Goal: Information Seeking & Learning: Learn about a topic

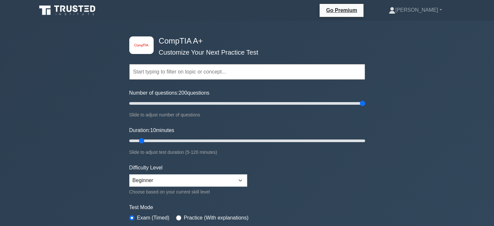
drag, startPoint x: 140, startPoint y: 102, endPoint x: 365, endPoint y: 118, distance: 225.3
type input "200"
click at [365, 107] on input "Number of questions: 200 questions" at bounding box center [247, 103] width 236 height 8
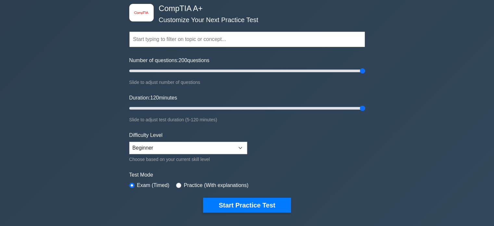
drag, startPoint x: 145, startPoint y: 106, endPoint x: 359, endPoint y: 134, distance: 215.8
type input "120"
click at [359, 112] on input "Duration: 120 minutes" at bounding box center [247, 108] width 236 height 8
click at [196, 145] on select "Beginner Intermediate Expert" at bounding box center [188, 148] width 118 height 12
select select "expert"
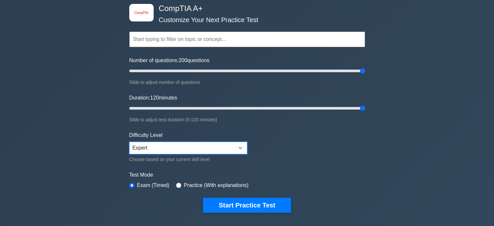
click at [129, 142] on select "Beginner Intermediate Expert" at bounding box center [188, 148] width 118 height 12
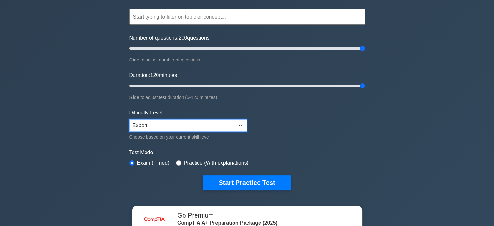
scroll to position [65, 0]
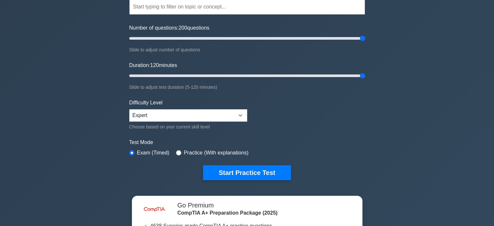
click at [194, 150] on label "Practice (With explanations)" at bounding box center [216, 153] width 65 height 8
click at [177, 152] on input "radio" at bounding box center [178, 152] width 5 height 5
radio input "true"
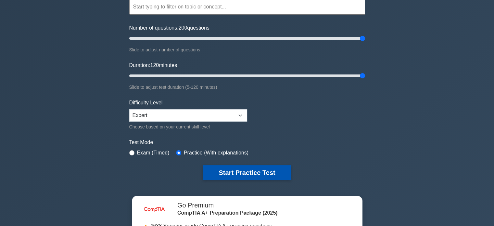
click at [229, 170] on button "Start Practice Test" at bounding box center [247, 172] width 88 height 15
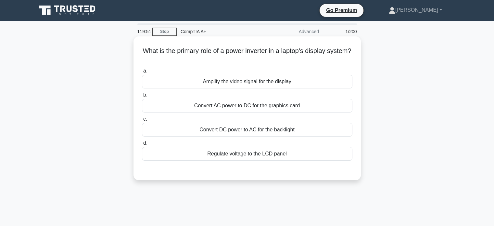
click at [234, 127] on div "Convert DC power to AC for the backlight" at bounding box center [247, 130] width 210 height 14
click at [142, 121] on input "c. Convert DC power to AC for the backlight" at bounding box center [142, 119] width 0 height 4
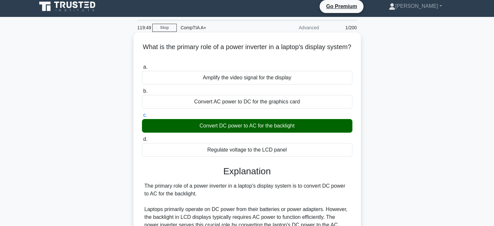
scroll to position [166, 0]
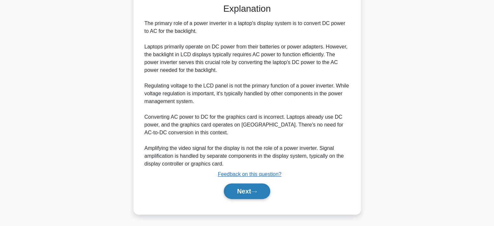
click at [259, 185] on button "Next" at bounding box center [247, 191] width 46 height 16
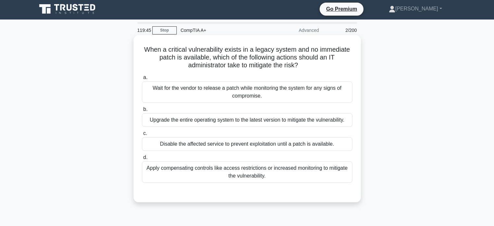
scroll to position [0, 0]
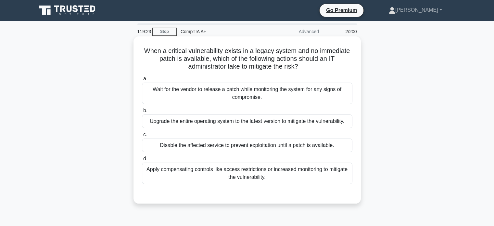
click at [199, 167] on div "Apply compensating controls like access restrictions or increased monitoring to…" at bounding box center [247, 172] width 210 height 21
click at [142, 161] on input "d. Apply compensating controls like access restrictions or increased monitoring…" at bounding box center [142, 159] width 0 height 4
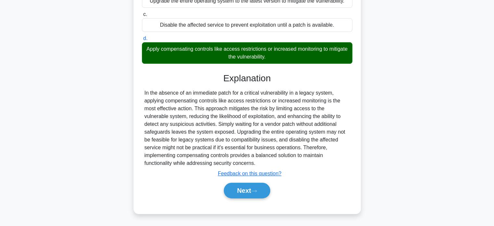
scroll to position [125, 0]
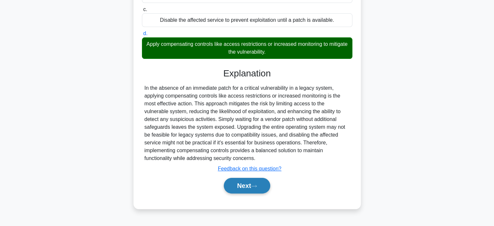
click at [254, 183] on button "Next" at bounding box center [247, 186] width 46 height 16
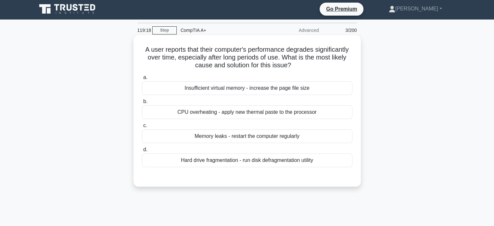
scroll to position [0, 0]
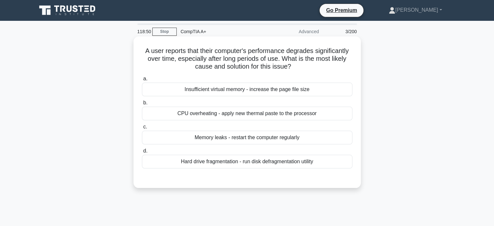
click at [257, 158] on div "Hard drive fragmentation - run disk defragmentation utility" at bounding box center [247, 162] width 210 height 14
click at [142, 153] on input "d. Hard drive fragmentation - run disk defragmentation utility" at bounding box center [142, 151] width 0 height 4
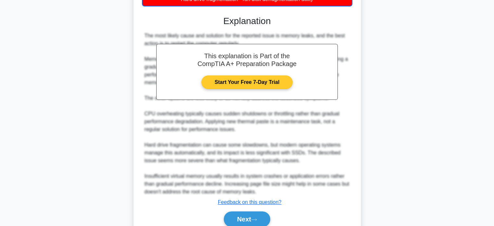
scroll to position [190, 0]
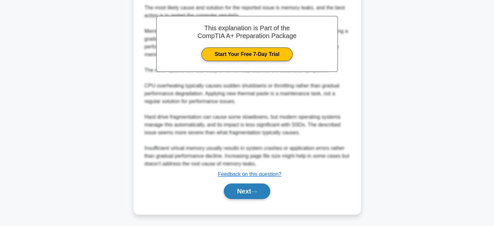
click at [244, 187] on button "Next" at bounding box center [247, 191] width 46 height 16
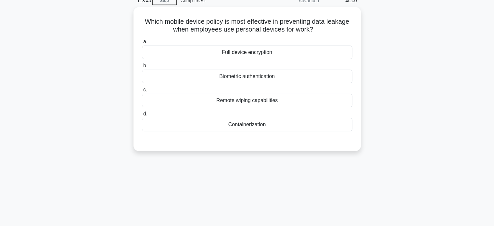
scroll to position [28, 0]
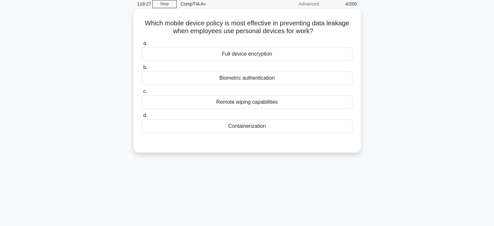
click at [279, 57] on div "Full device encryption" at bounding box center [247, 54] width 210 height 14
click at [142, 45] on input "a. Full device encryption" at bounding box center [142, 43] width 0 height 4
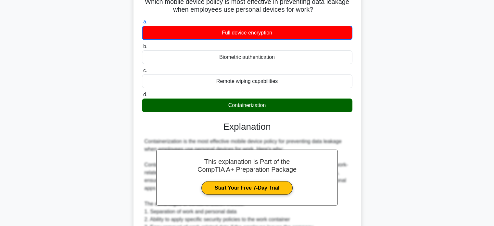
scroll to position [60, 0]
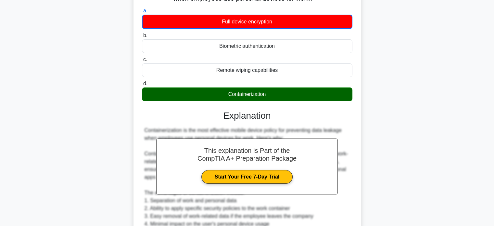
drag, startPoint x: 226, startPoint y: 93, endPoint x: 267, endPoint y: 99, distance: 41.3
click at [267, 99] on div "Containerization" at bounding box center [247, 94] width 210 height 14
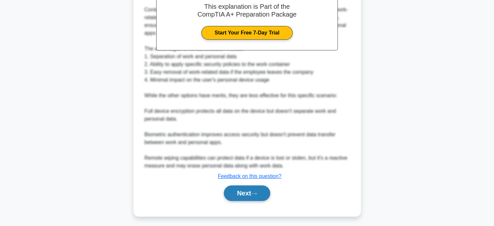
scroll to position [206, 0]
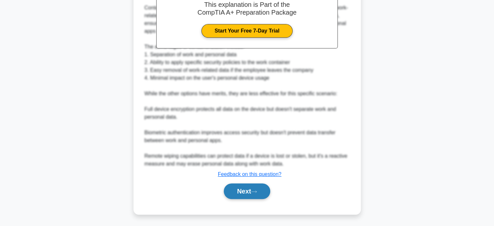
click at [249, 186] on button "Next" at bounding box center [247, 191] width 46 height 16
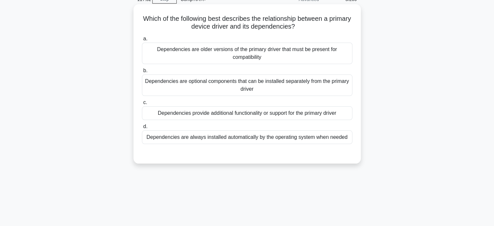
scroll to position [32, 0]
click at [221, 53] on div "Dependencies are older versions of the primary driver that must be present for …" at bounding box center [247, 52] width 210 height 21
click at [142, 41] on input "a. Dependencies are older versions of the primary driver that must be present f…" at bounding box center [142, 38] width 0 height 4
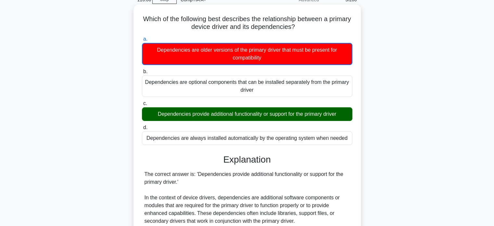
scroll to position [0, 0]
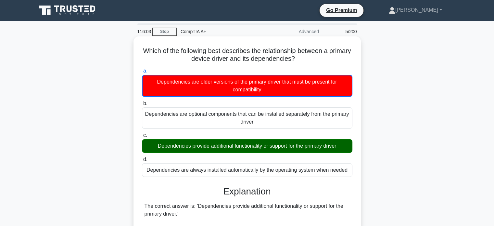
drag, startPoint x: 312, startPoint y: 60, endPoint x: 153, endPoint y: 51, distance: 159.1
click at [153, 51] on h5 "Which of the following best describes the relationship between a primary device…" at bounding box center [247, 55] width 212 height 16
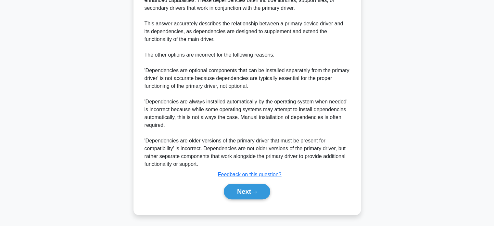
scroll to position [245, 0]
click at [261, 192] on button "Next" at bounding box center [247, 191] width 46 height 16
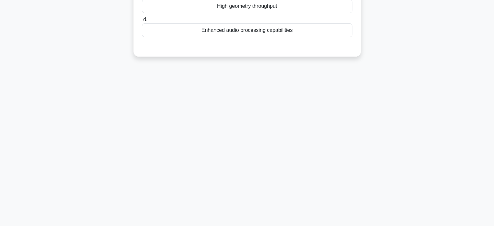
scroll to position [0, 0]
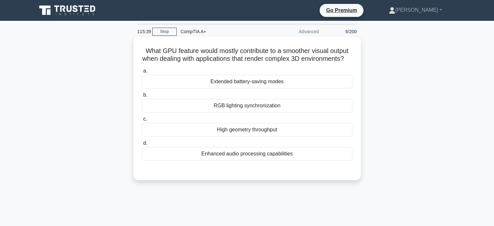
click at [269, 112] on div "RGB lighting synchronization" at bounding box center [247, 106] width 210 height 14
click at [142, 97] on input "b. RGB lighting synchronization" at bounding box center [142, 95] width 0 height 4
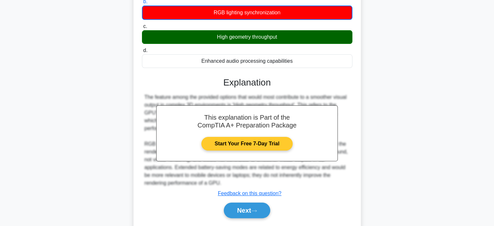
scroll to position [125, 0]
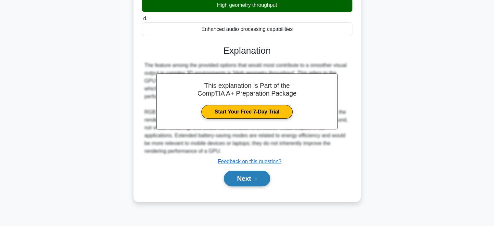
click at [256, 183] on button "Next" at bounding box center [247, 178] width 46 height 16
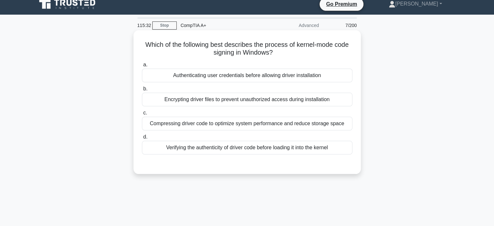
scroll to position [0, 0]
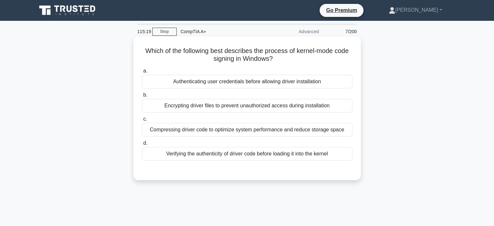
click at [253, 154] on div "Verifying the authenticity of driver code before loading it into the kernel" at bounding box center [247, 154] width 210 height 14
click at [142, 145] on input "d. Verifying the authenticity of driver code before loading it into the kernel" at bounding box center [142, 143] width 0 height 4
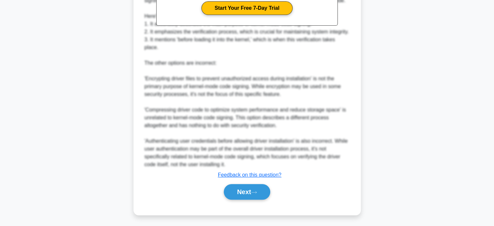
scroll to position [229, 0]
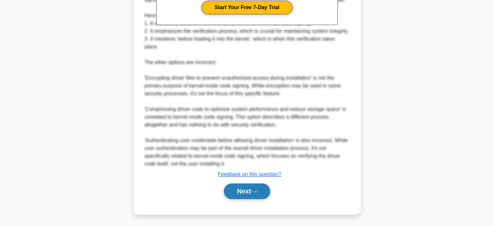
click at [248, 185] on button "Next" at bounding box center [247, 191] width 46 height 16
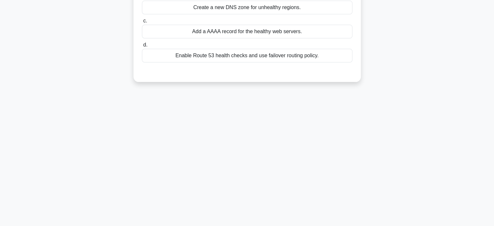
scroll to position [0, 0]
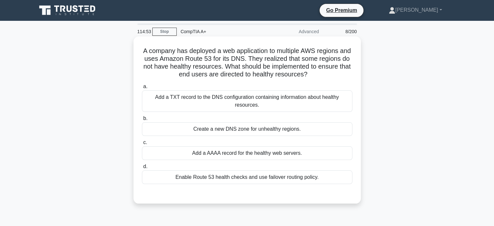
click at [237, 179] on div "Enable Route 53 health checks and use failover routing policy." at bounding box center [247, 177] width 210 height 14
click at [142, 169] on input "d. Enable Route 53 health checks and use failover routing policy." at bounding box center [142, 166] width 0 height 4
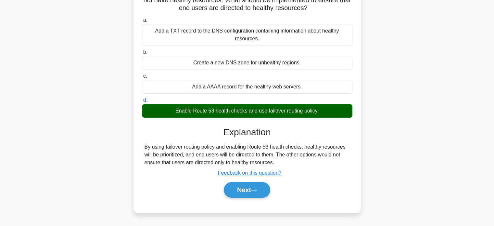
scroll to position [125, 0]
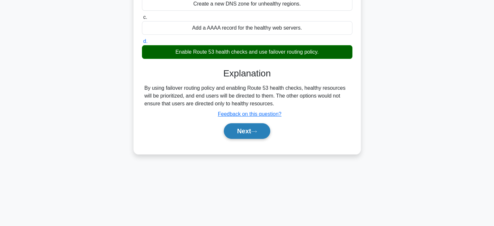
click at [252, 124] on button "Next" at bounding box center [247, 131] width 46 height 16
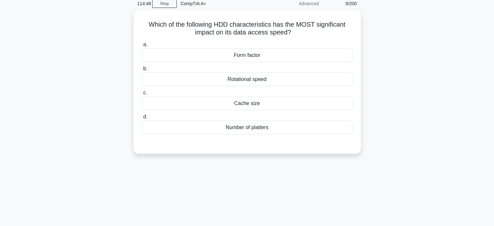
scroll to position [28, 0]
click at [247, 56] on div "Form factor" at bounding box center [247, 54] width 210 height 14
click at [142, 45] on input "a. Form factor" at bounding box center [142, 43] width 0 height 4
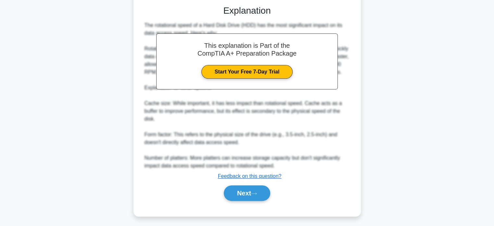
scroll to position [167, 0]
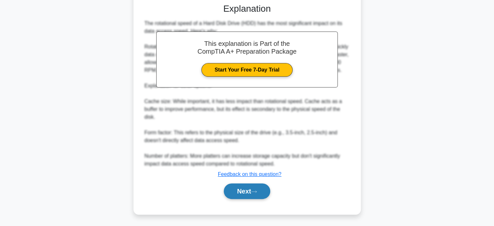
click at [251, 193] on button "Next" at bounding box center [247, 191] width 46 height 16
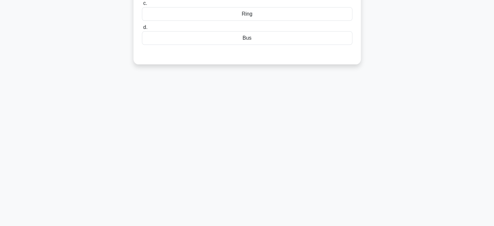
scroll to position [0, 0]
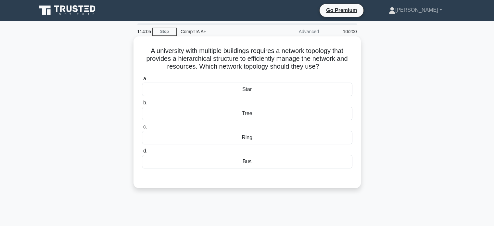
click at [257, 93] on div "Star" at bounding box center [247, 89] width 210 height 14
click at [142, 81] on input "a. Star" at bounding box center [142, 79] width 0 height 4
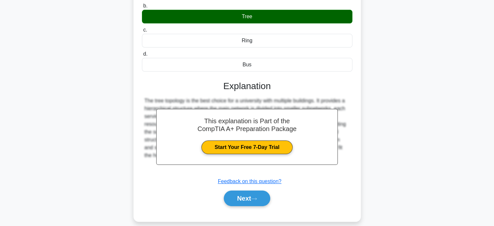
scroll to position [125, 0]
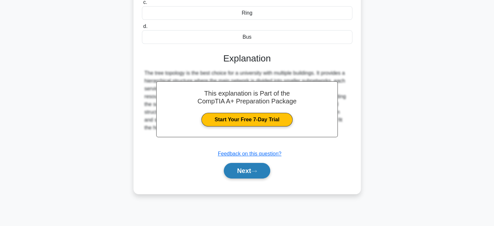
click at [247, 167] on button "Next" at bounding box center [247, 171] width 46 height 16
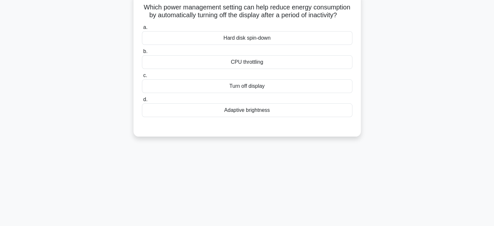
scroll to position [28, 0]
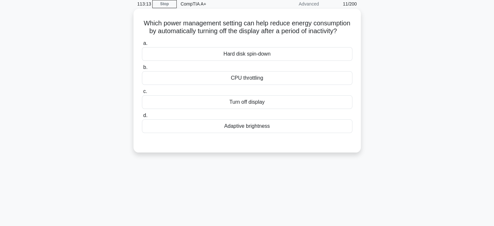
click at [232, 133] on div "Adaptive brightness" at bounding box center [247, 126] width 210 height 14
click at [142, 118] on input "d. Adaptive brightness" at bounding box center [142, 115] width 0 height 4
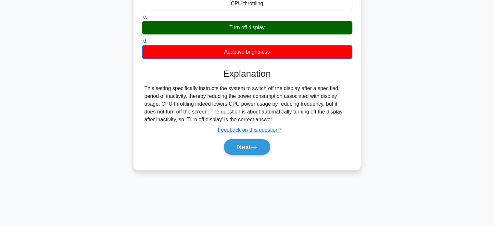
scroll to position [125, 0]
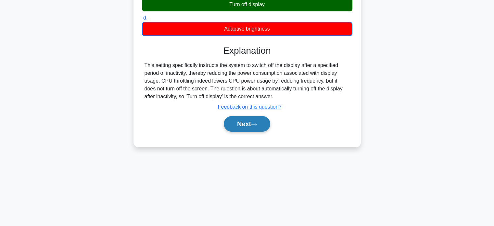
click at [250, 132] on button "Next" at bounding box center [247, 124] width 46 height 16
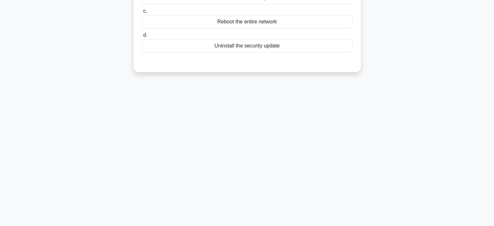
scroll to position [0, 0]
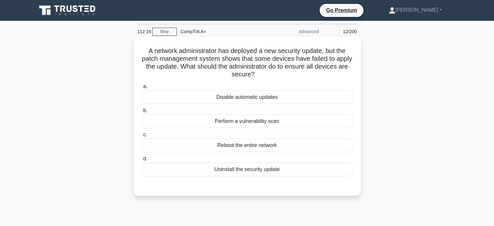
click at [304, 123] on div "Perform a vulnerability scan" at bounding box center [247, 121] width 210 height 14
click at [142, 113] on input "b. Perform a vulnerability scan" at bounding box center [142, 110] width 0 height 4
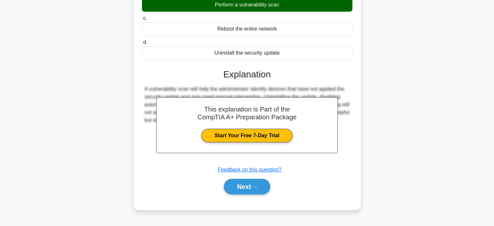
scroll to position [125, 0]
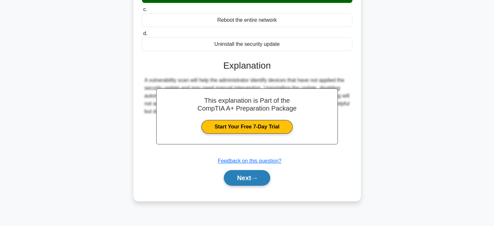
click at [252, 178] on button "Next" at bounding box center [247, 178] width 46 height 16
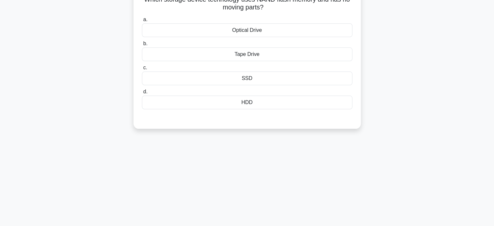
scroll to position [0, 0]
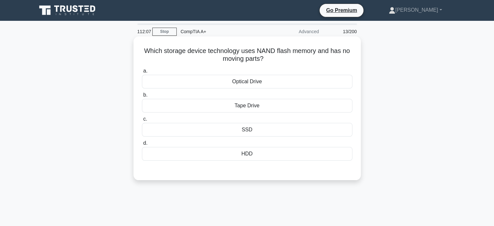
click at [243, 132] on div "SSD" at bounding box center [247, 130] width 210 height 14
click at [142, 121] on input "c. SSD" at bounding box center [142, 119] width 0 height 4
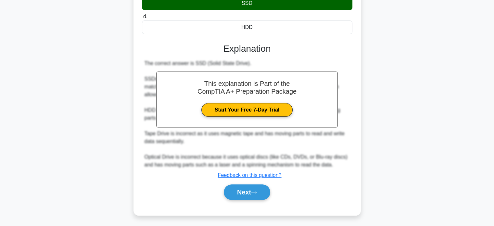
scroll to position [127, 0]
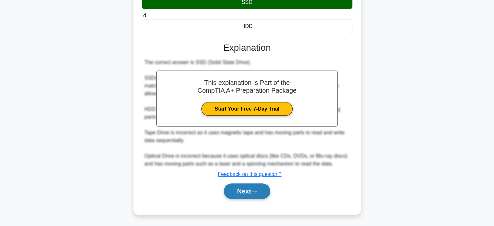
click at [240, 192] on button "Next" at bounding box center [247, 191] width 46 height 16
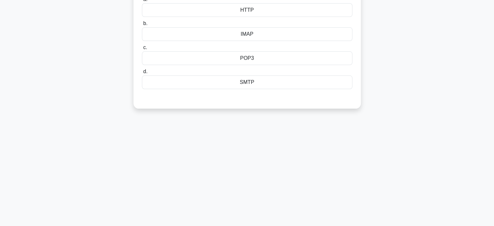
scroll to position [0, 0]
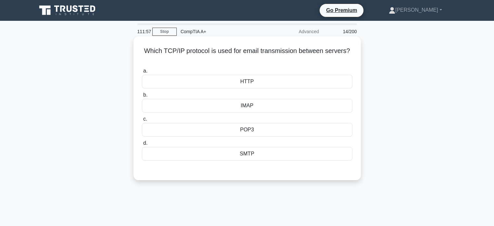
click at [260, 128] on div "POP3" at bounding box center [247, 130] width 210 height 14
click at [142, 121] on input "c. POP3" at bounding box center [142, 119] width 0 height 4
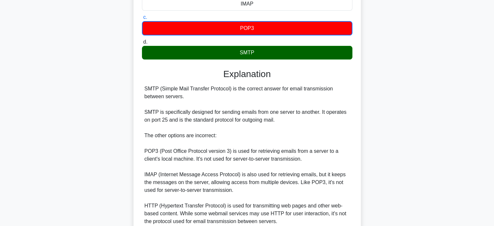
scroll to position [159, 0]
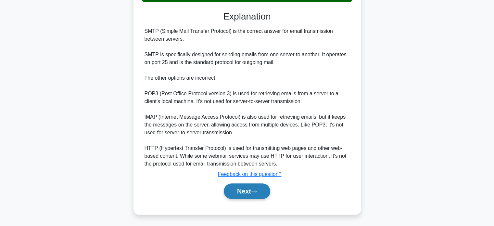
click at [258, 193] on button "Next" at bounding box center [247, 191] width 46 height 16
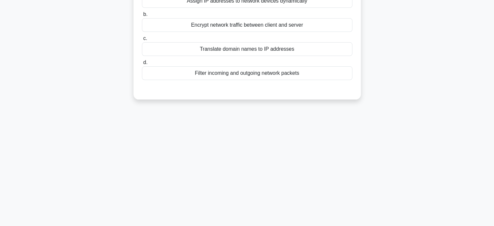
scroll to position [0, 0]
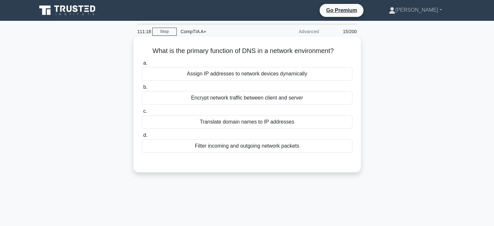
click at [221, 123] on div "Translate domain names to IP addresses" at bounding box center [247, 122] width 210 height 14
click at [142, 113] on input "c. Translate domain names to IP addresses" at bounding box center [142, 111] width 0 height 4
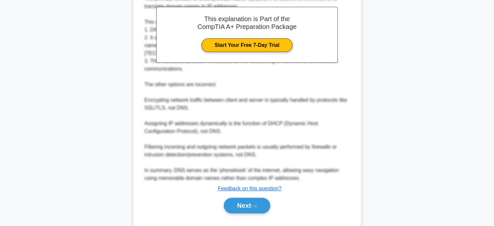
scroll to position [190, 0]
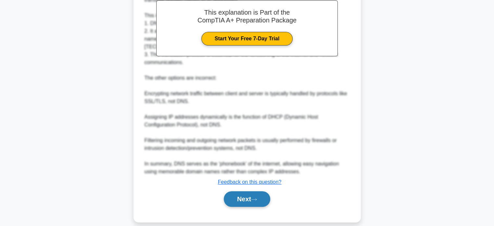
click at [246, 192] on button "Next" at bounding box center [247, 199] width 46 height 16
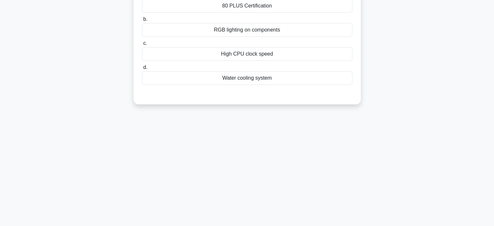
scroll to position [0, 0]
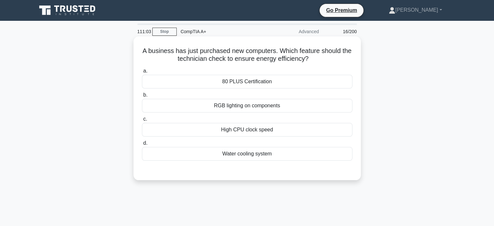
click at [258, 132] on div "High CPU clock speed" at bounding box center [247, 130] width 210 height 14
click at [142, 121] on input "c. High CPU clock speed" at bounding box center [142, 119] width 0 height 4
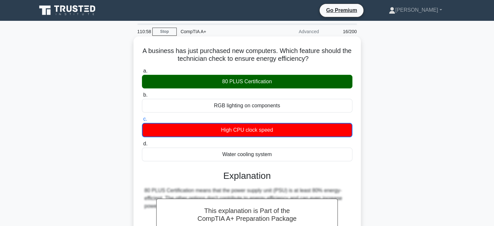
drag, startPoint x: 221, startPoint y: 83, endPoint x: 271, endPoint y: 82, distance: 49.7
click at [271, 82] on div "80 PLUS Certification" at bounding box center [247, 82] width 210 height 14
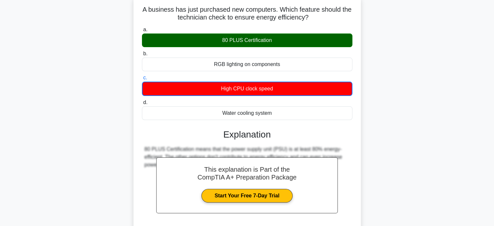
scroll to position [125, 0]
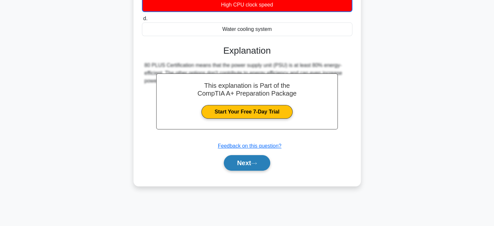
click at [257, 164] on icon at bounding box center [254, 163] width 6 height 4
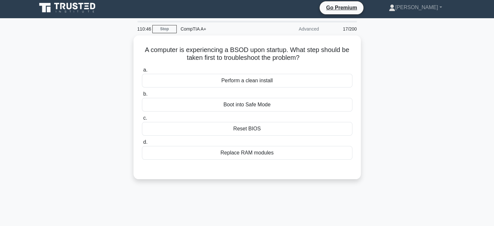
scroll to position [0, 0]
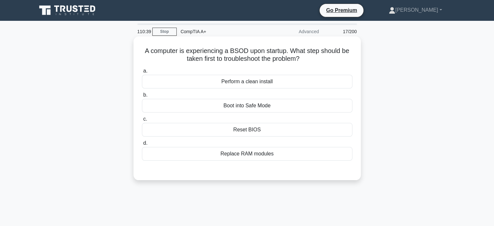
click at [238, 110] on div "Boot into Safe Mode" at bounding box center [247, 106] width 210 height 14
click at [142, 97] on input "b. Boot into Safe Mode" at bounding box center [142, 95] width 0 height 4
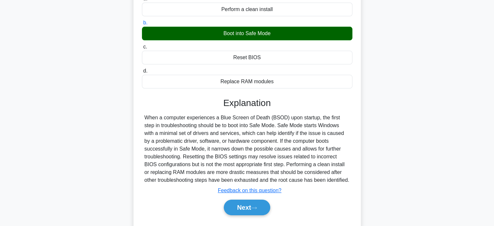
scroll to position [125, 0]
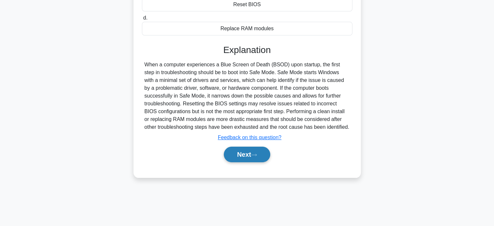
click at [249, 153] on button "Next" at bounding box center [247, 154] width 46 height 16
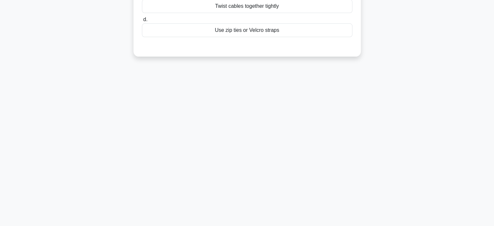
scroll to position [0, 0]
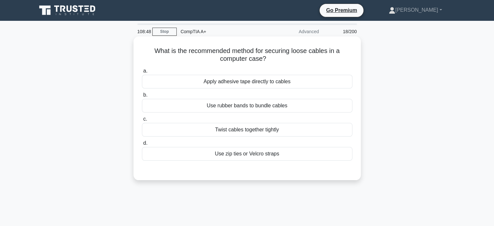
click at [229, 153] on div "Use zip ties or Velcro straps" at bounding box center [247, 154] width 210 height 14
click at [142, 145] on input "d. Use zip ties or Velcro straps" at bounding box center [142, 143] width 0 height 4
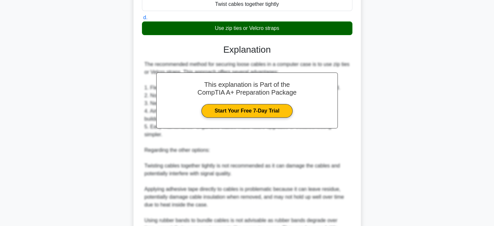
scroll to position [190, 0]
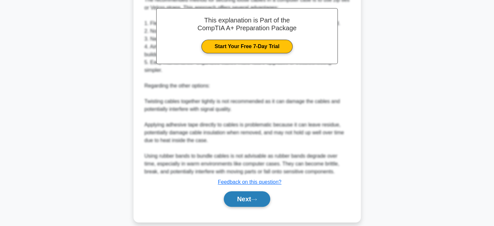
click at [244, 191] on button "Next" at bounding box center [247, 199] width 46 height 16
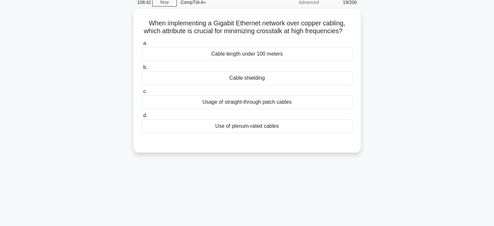
scroll to position [0, 0]
